Goal: Check status: Check status

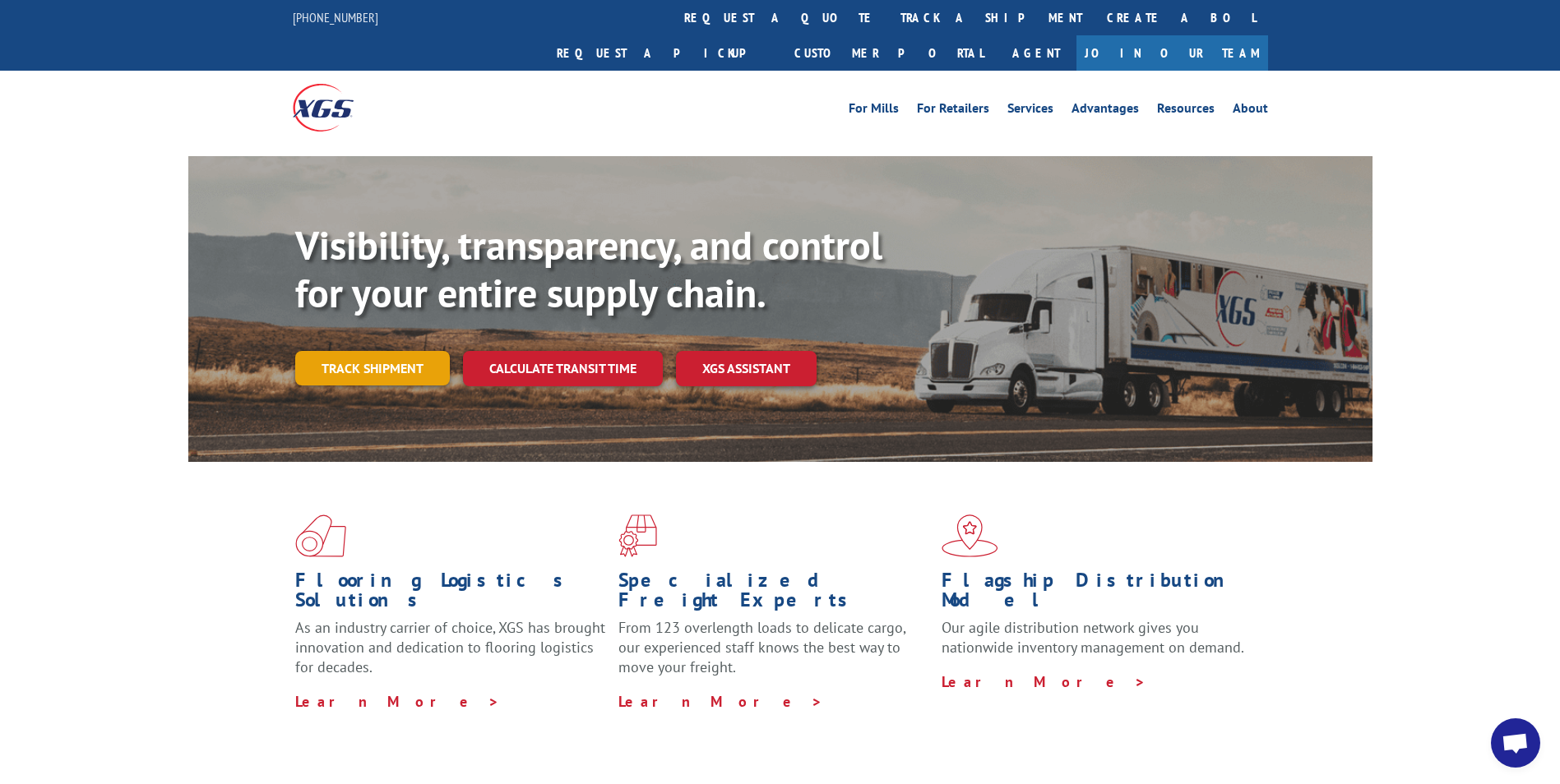
click at [445, 351] on link "Track shipment" at bounding box center [372, 368] width 155 height 35
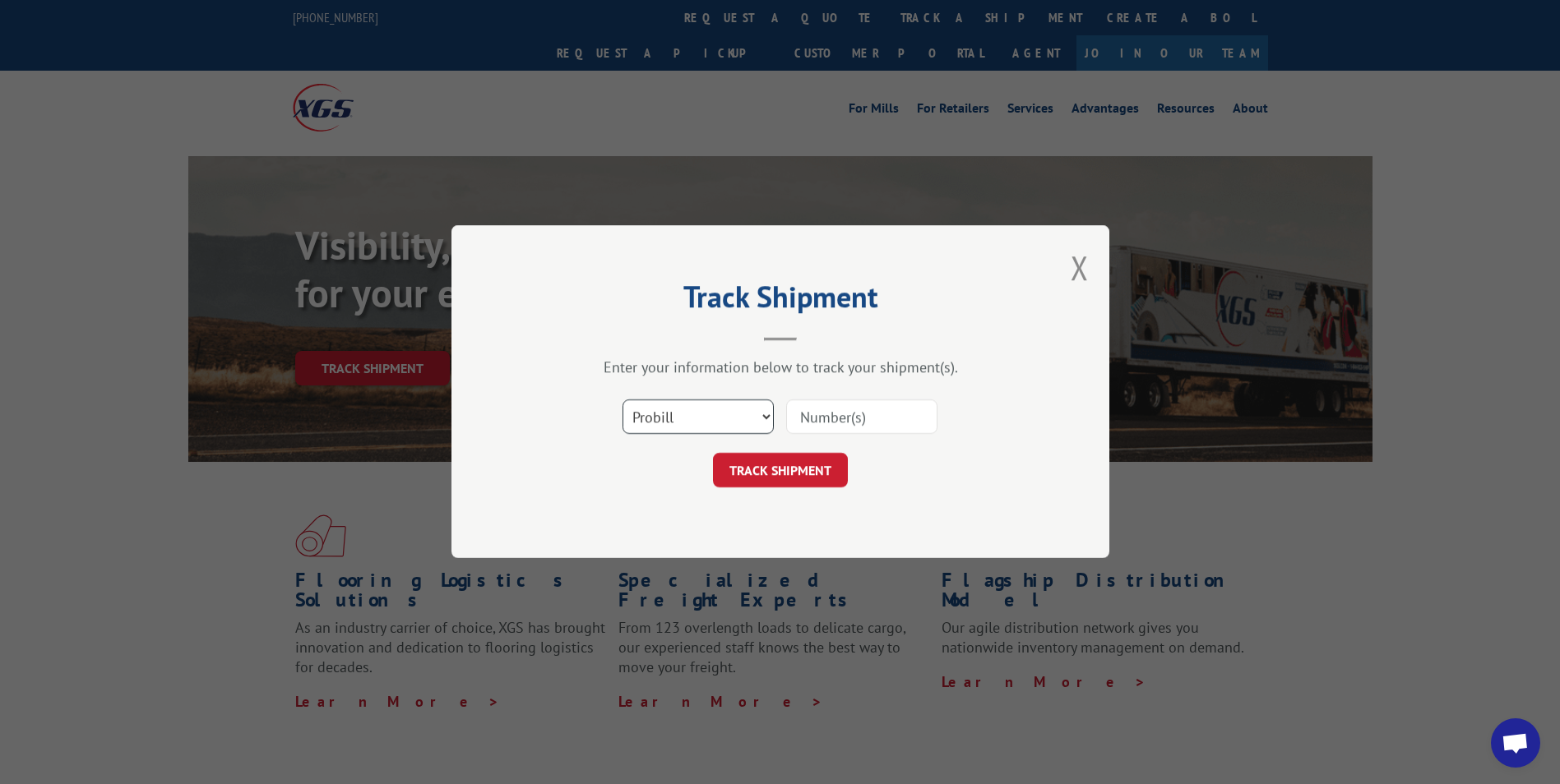
click at [704, 425] on select "Select category... Probill BOL PO" at bounding box center [698, 417] width 151 height 35
select select "bol"
click at [623, 400] on select "Select category... Probill BOL PO" at bounding box center [698, 417] width 151 height 35
click at [817, 427] on input at bounding box center [861, 417] width 151 height 35
type input "54393889"
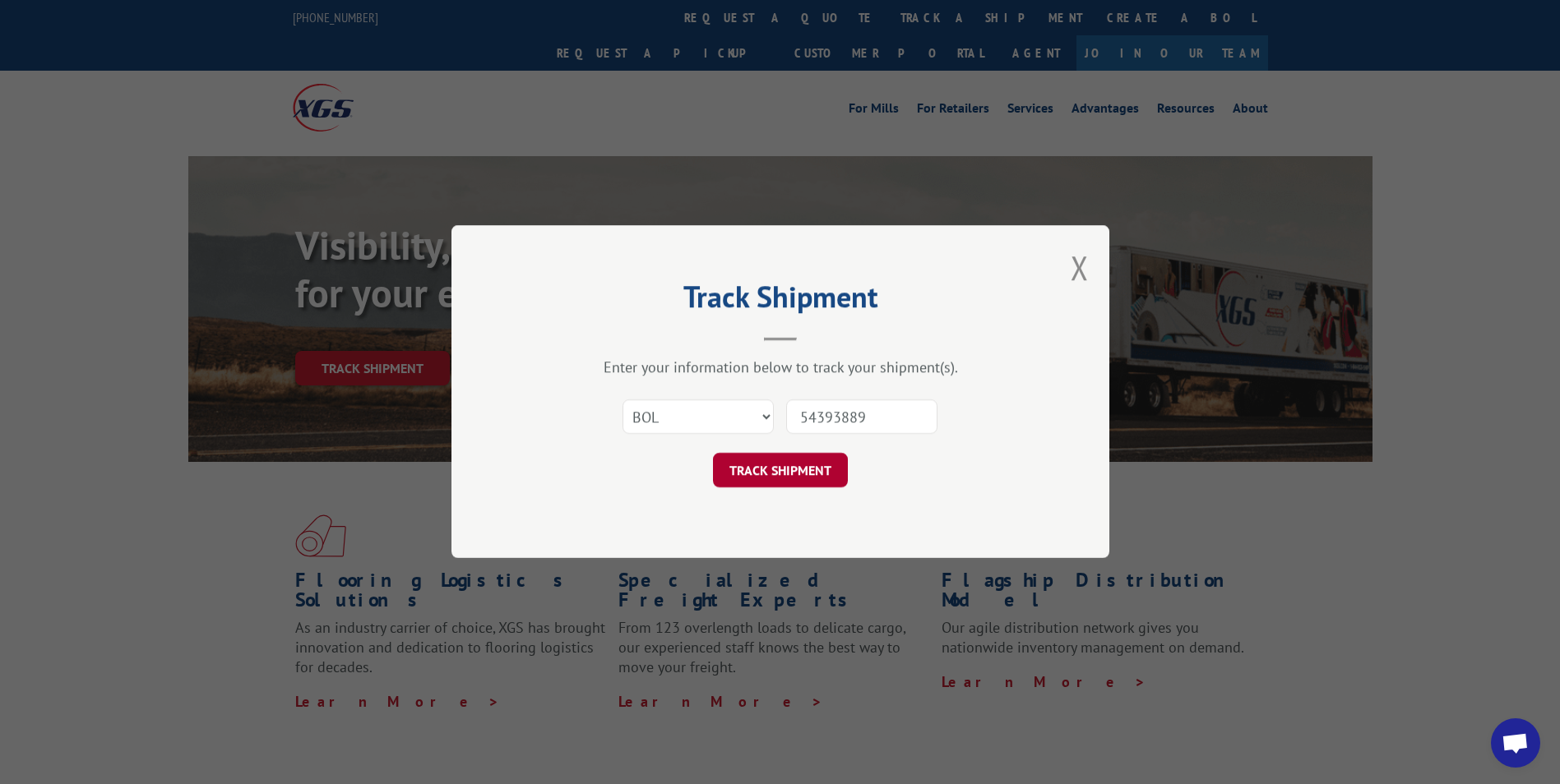
click at [812, 468] on button "TRACK SHIPMENT" at bounding box center [780, 470] width 135 height 35
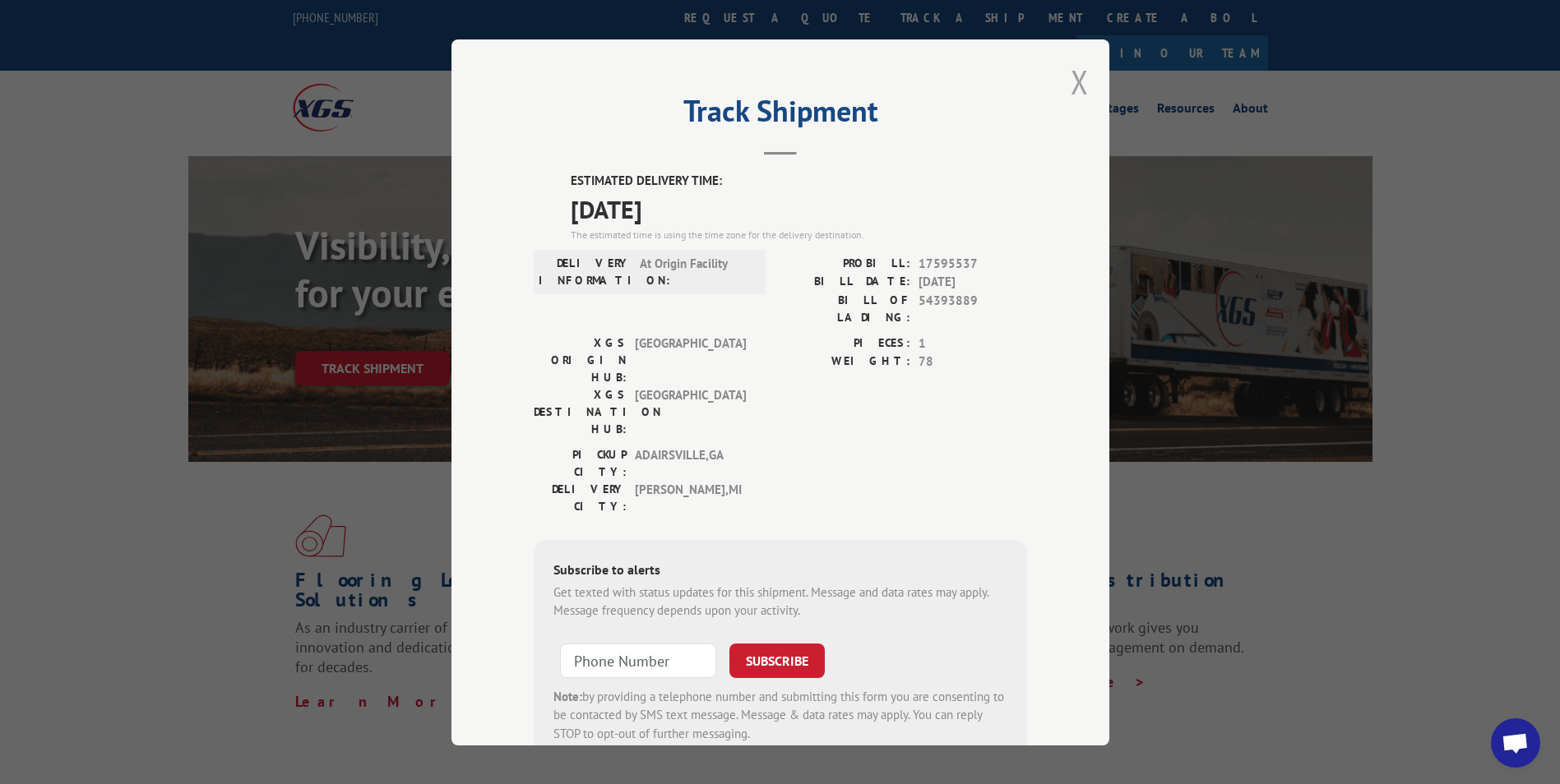
click at [1071, 81] on button "Close modal" at bounding box center [1079, 82] width 18 height 43
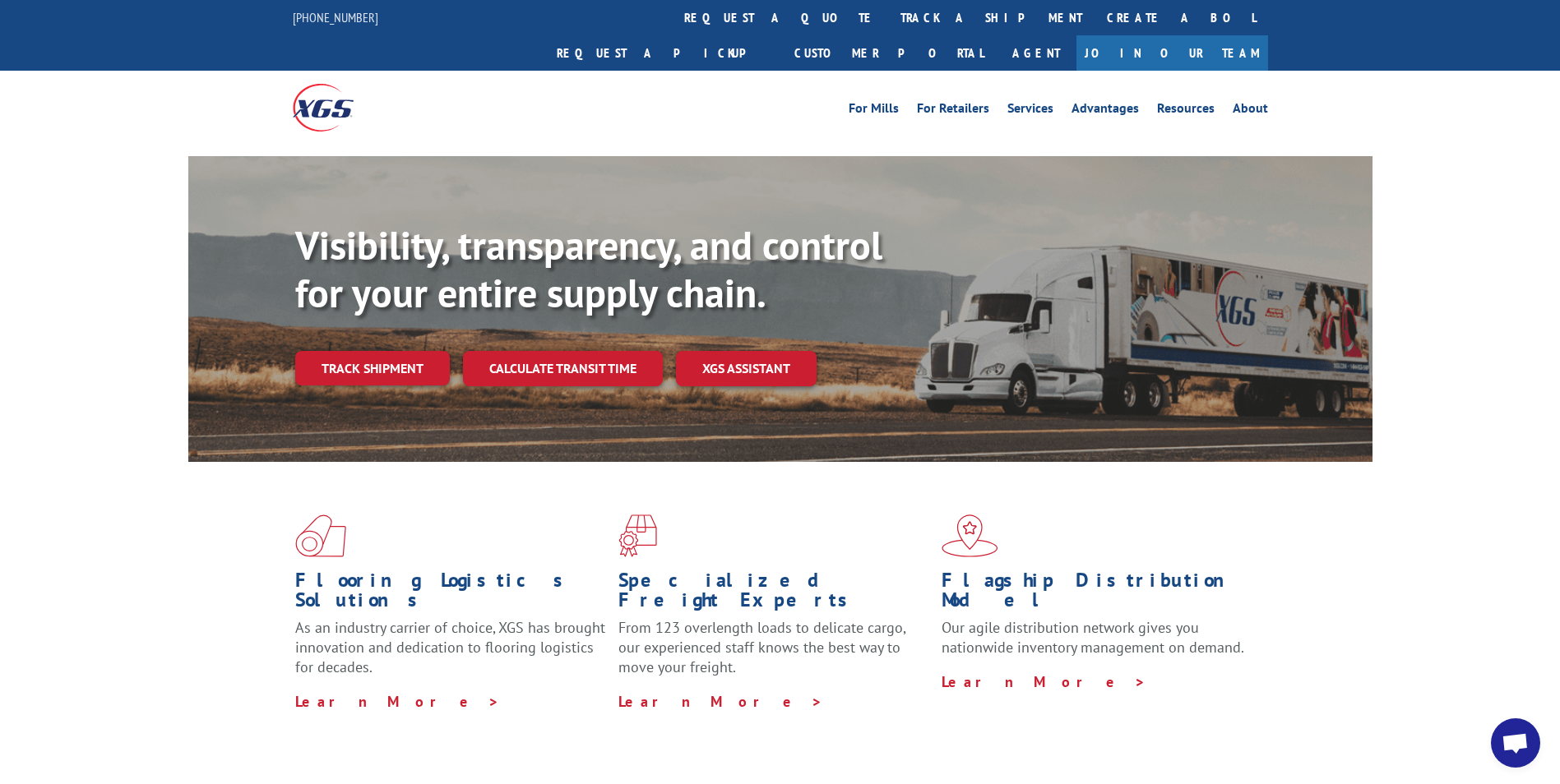
click at [339, 84] on img at bounding box center [324, 107] width 61 height 47
